Goal: Task Accomplishment & Management: Complete application form

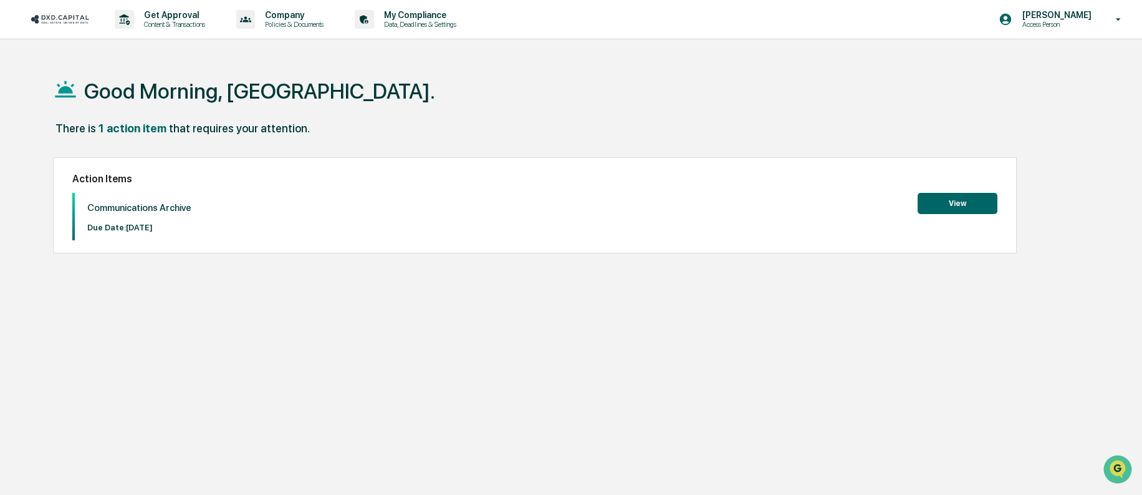
click at [958, 204] on button "View" at bounding box center [958, 203] width 80 height 21
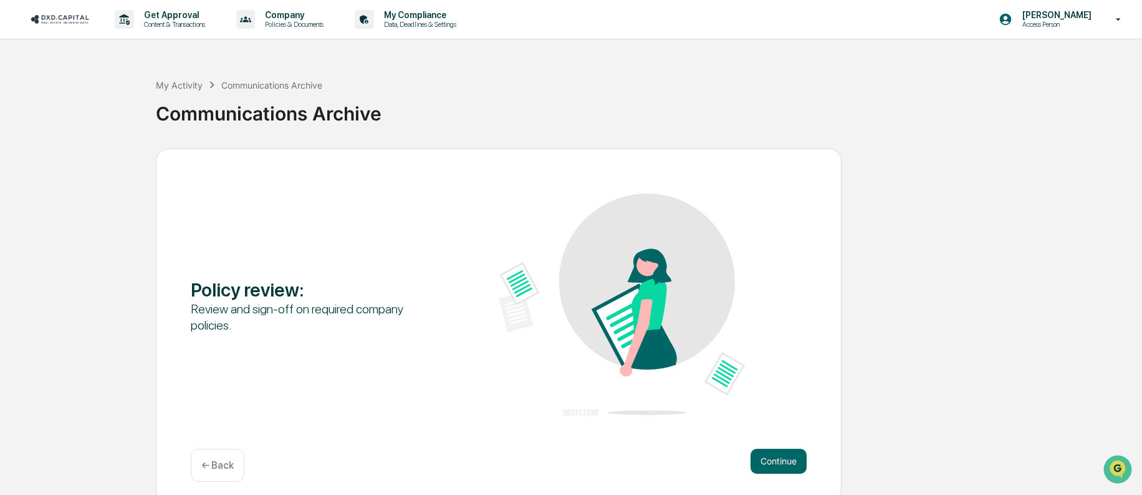
scroll to position [11, 0]
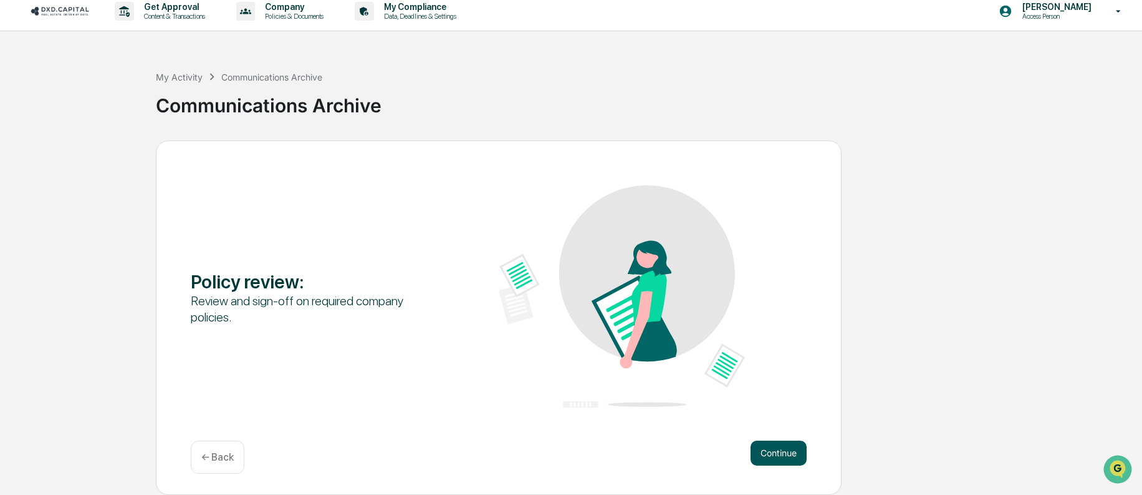
click at [775, 440] on button "Continue" at bounding box center [779, 452] width 56 height 25
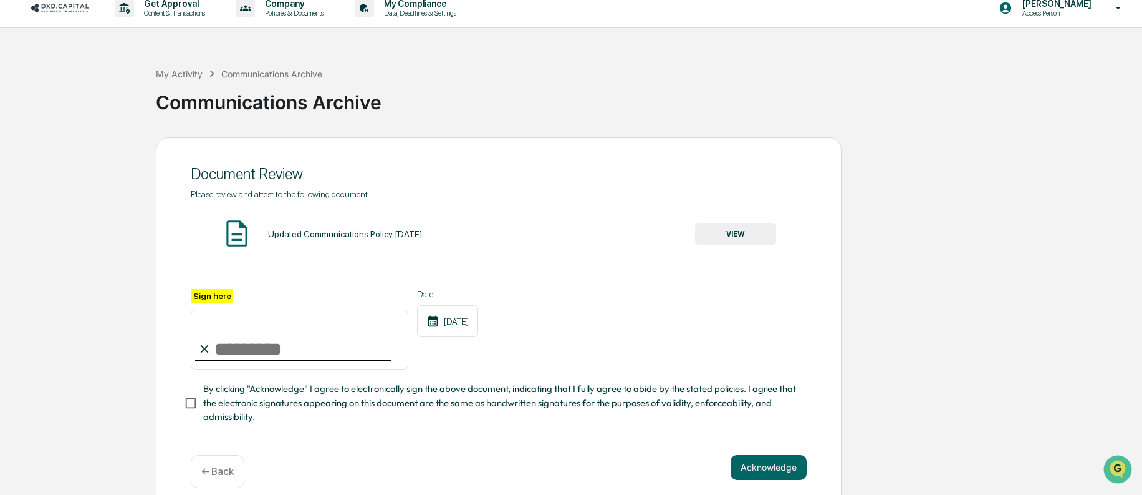
click at [732, 234] on button "VIEW" at bounding box center [735, 233] width 81 height 21
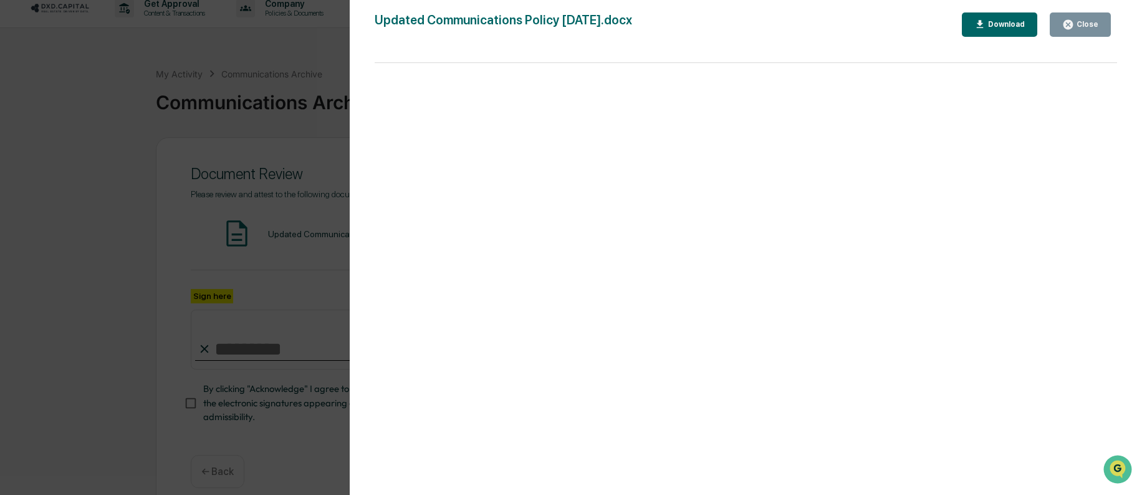
click at [1081, 26] on div "Close" at bounding box center [1086, 24] width 24 height 9
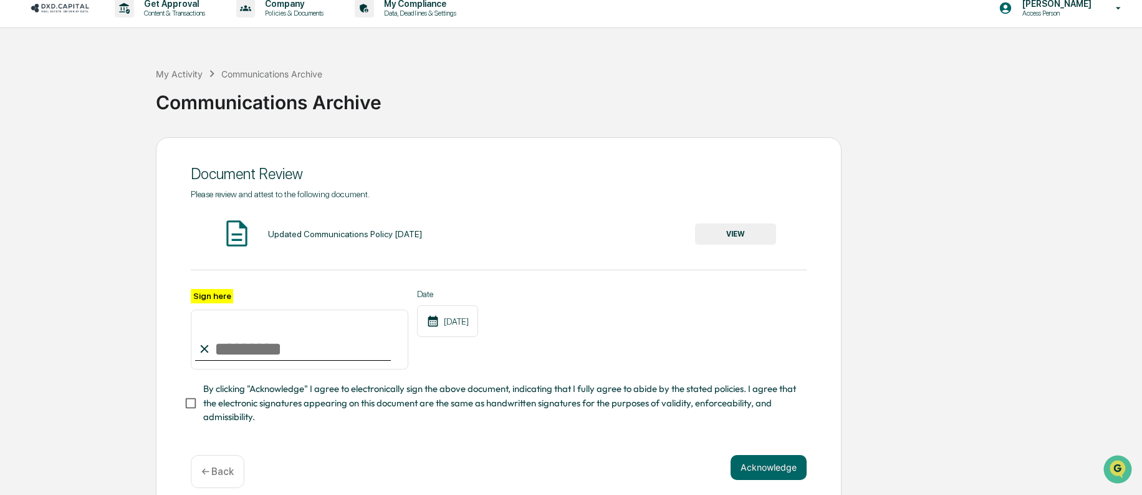
click at [312, 348] on input "Sign here" at bounding box center [300, 339] width 218 height 60
type input "**********"
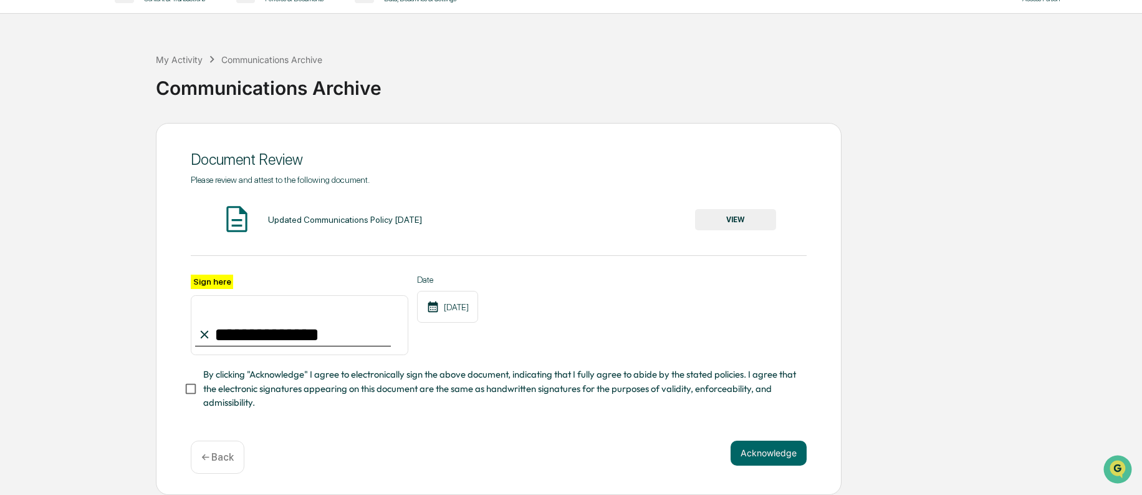
scroll to position [46, 0]
click at [762, 442] on button "Acknowledge" at bounding box center [769, 452] width 76 height 25
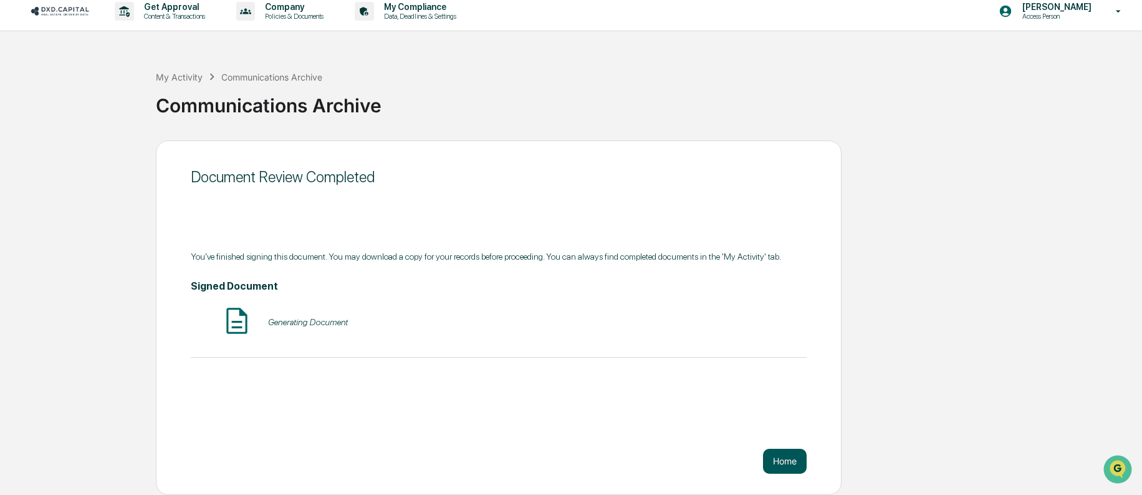
scroll to position [11, 0]
click at [781, 463] on button "Home" at bounding box center [785, 460] width 44 height 25
